Goal: Task Accomplishment & Management: Use online tool/utility

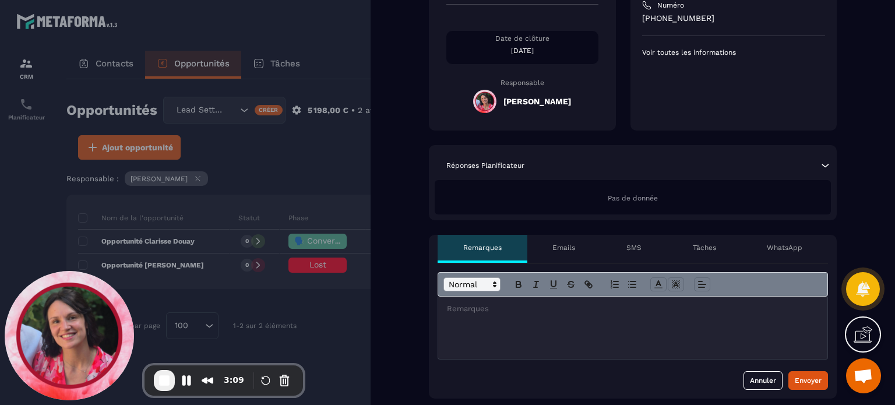
scroll to position [233, 0]
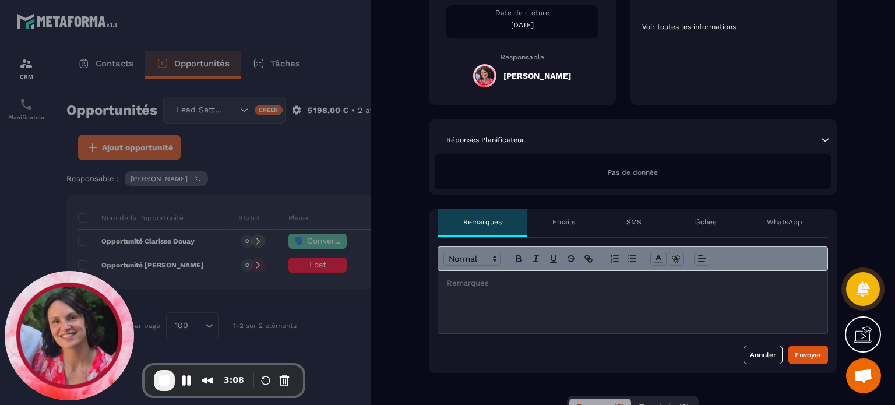
click at [701, 222] on p "Tâches" at bounding box center [703, 221] width 23 height 9
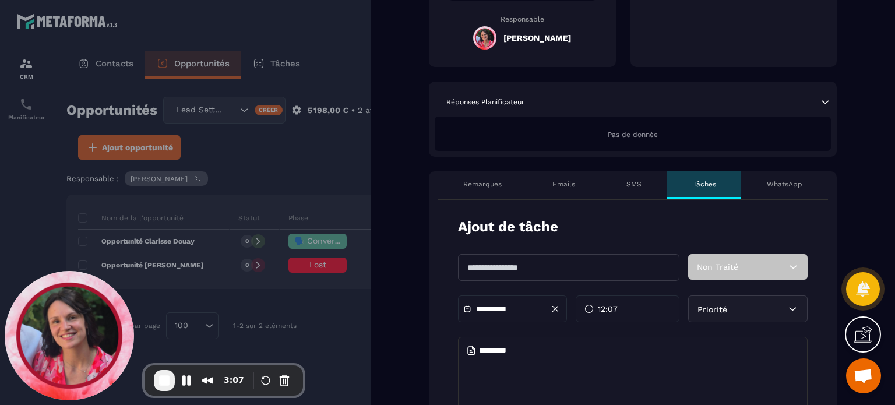
scroll to position [291, 0]
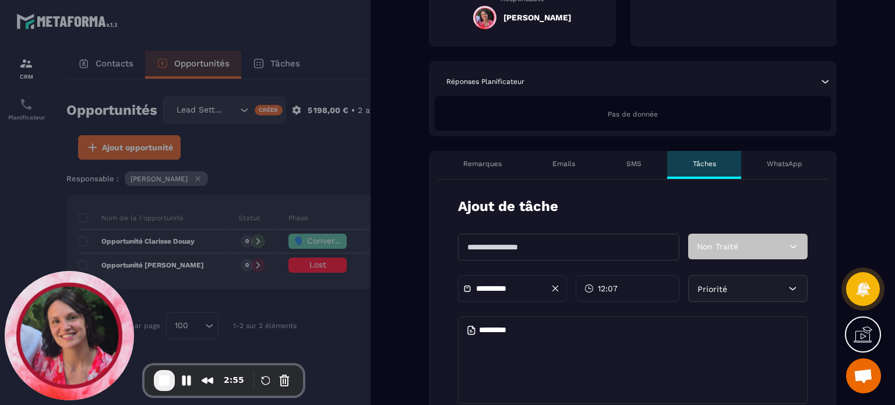
click at [521, 286] on input "**********" at bounding box center [517, 288] width 82 height 9
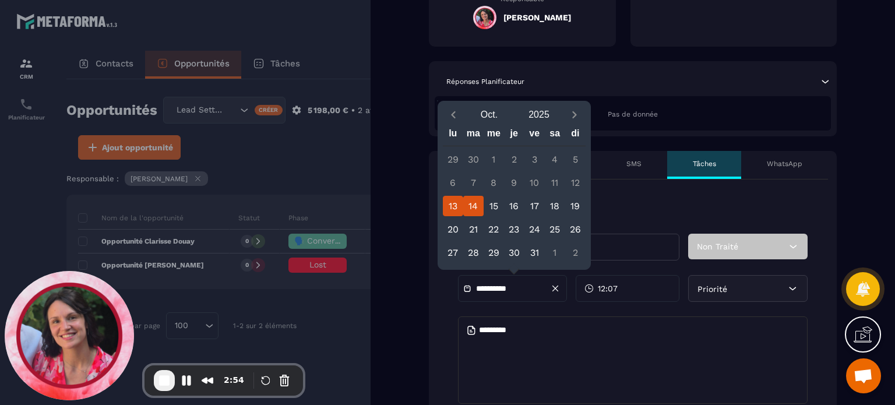
click at [470, 206] on div "14" at bounding box center [473, 206] width 20 height 20
type input "**********"
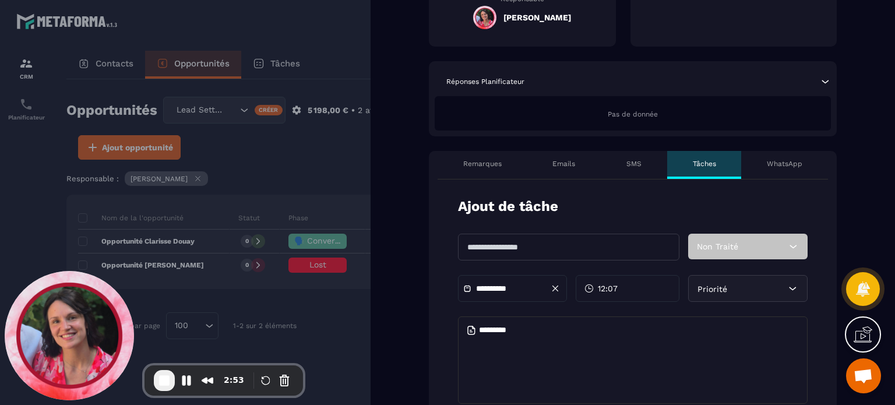
click at [521, 342] on textarea at bounding box center [632, 359] width 349 height 87
type textarea "*"
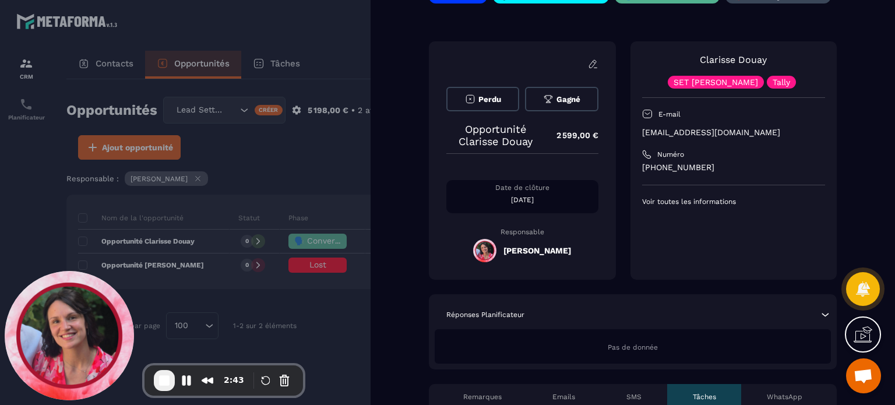
scroll to position [0, 0]
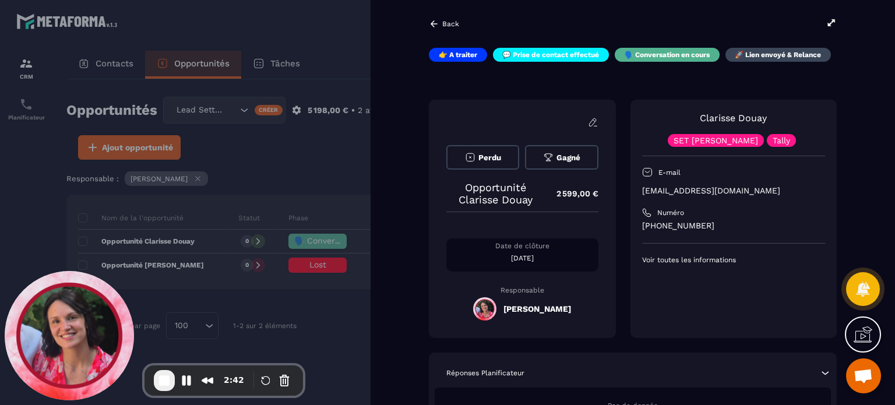
click at [455, 27] on p "Back" at bounding box center [450, 24] width 17 height 8
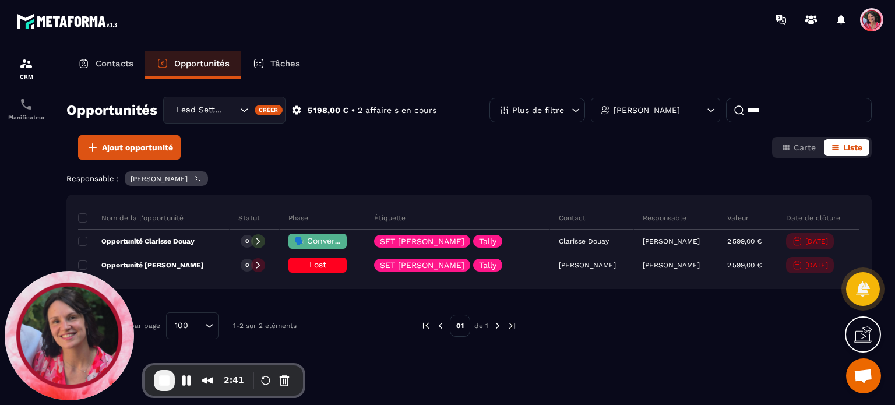
click at [286, 57] on div "Tâches" at bounding box center [276, 65] width 70 height 28
